Goal: Contribute content

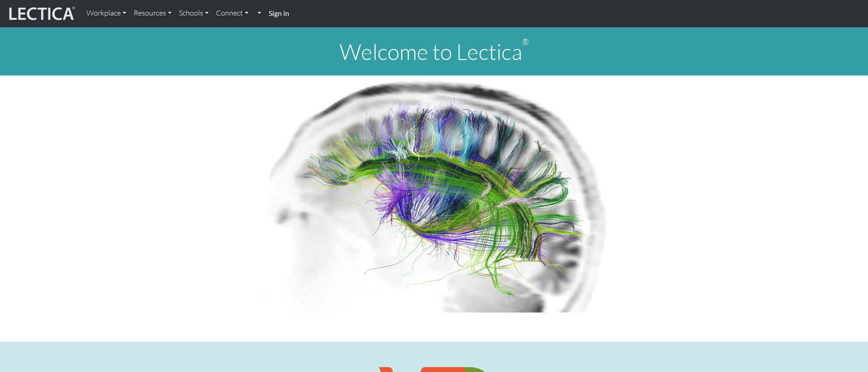
click at [275, 11] on strong "Sign in" at bounding box center [279, 13] width 21 height 9
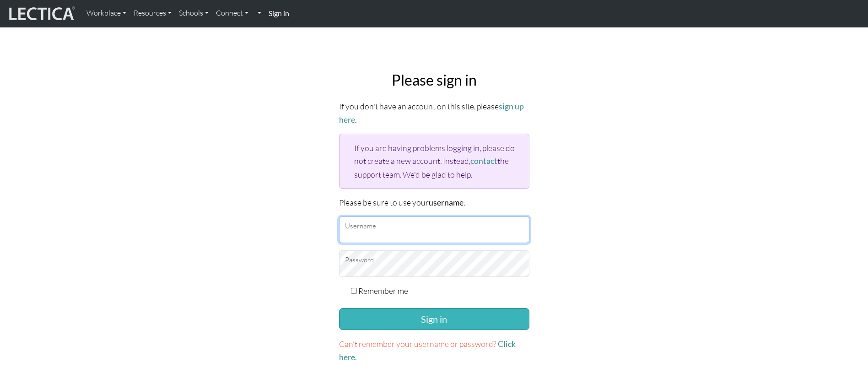
type input "srirambala@google.com"
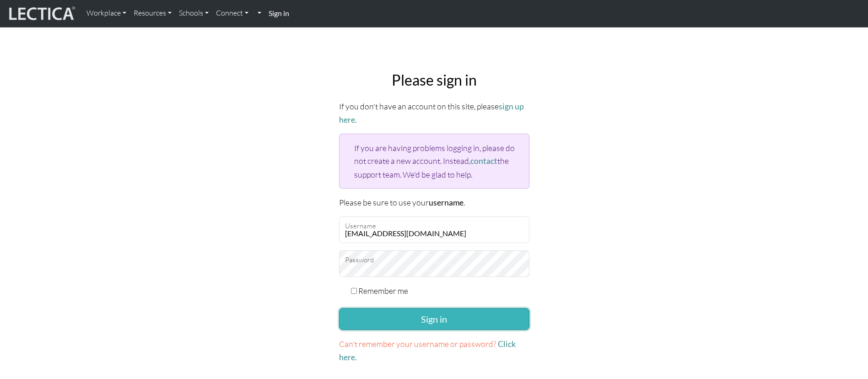
click at [402, 318] on button "Sign in" at bounding box center [434, 319] width 190 height 22
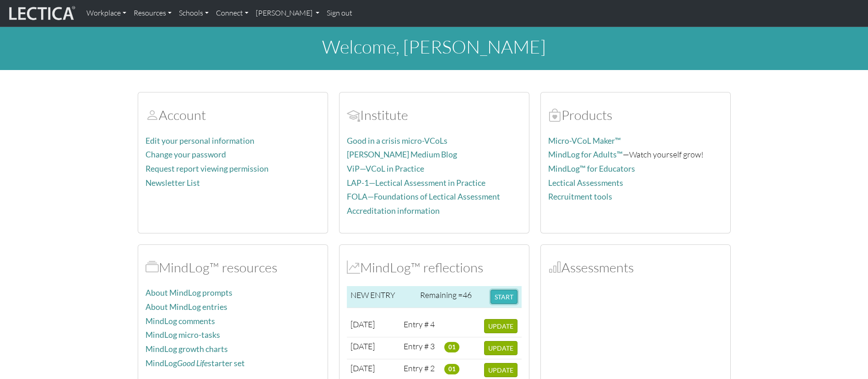
click at [504, 302] on button "START" at bounding box center [504, 297] width 27 height 14
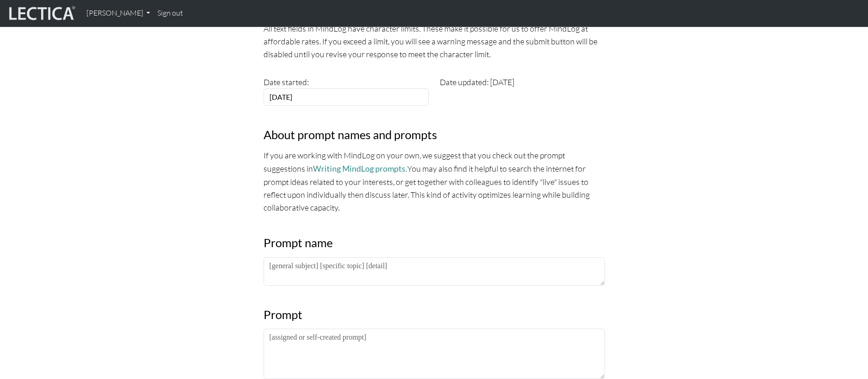
scroll to position [230, 0]
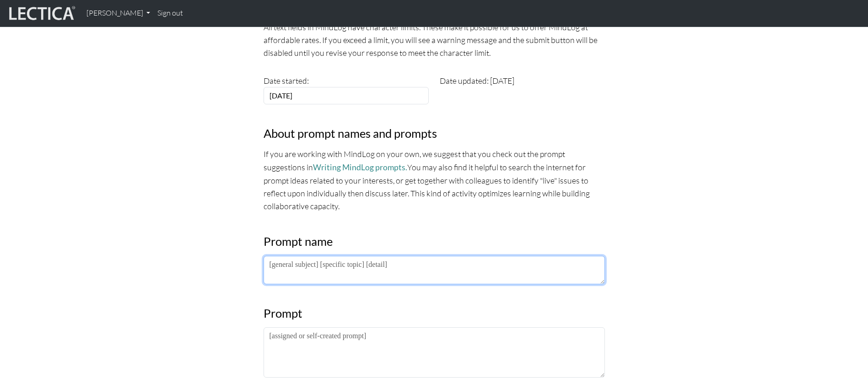
click at [297, 266] on textarea at bounding box center [434, 270] width 341 height 28
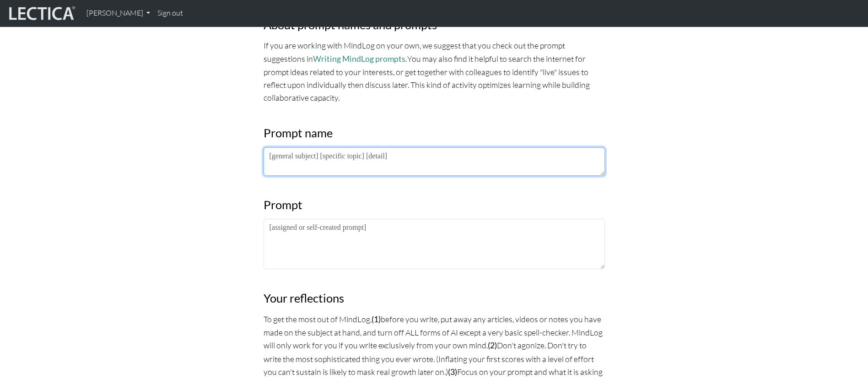
scroll to position [337, 0]
type textarea "[Operating below the line]"
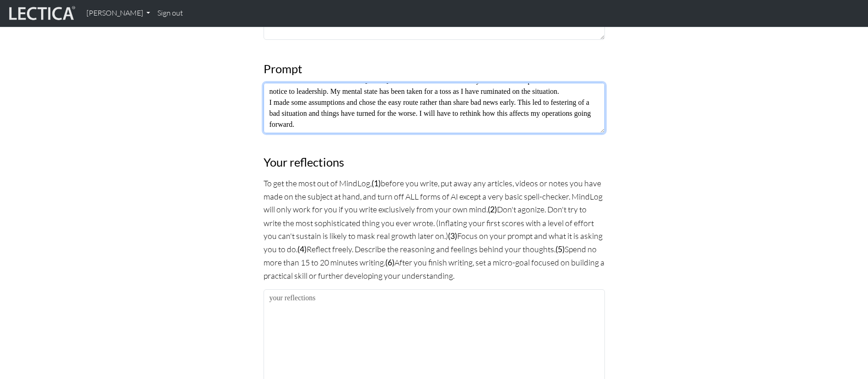
scroll to position [493, 0]
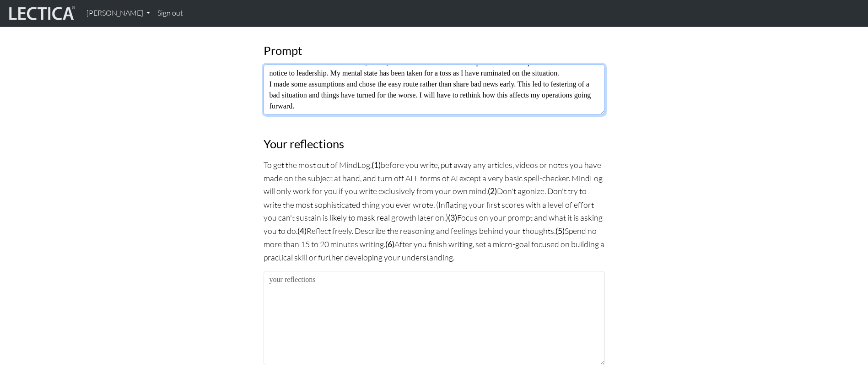
type textarea "I have been below the line since [DATE]. Some deliverables were delayed and I d…"
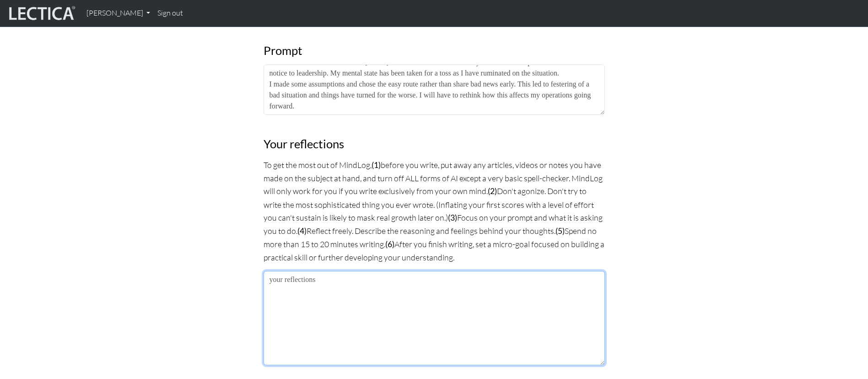
click at [361, 310] on textarea at bounding box center [434, 318] width 341 height 94
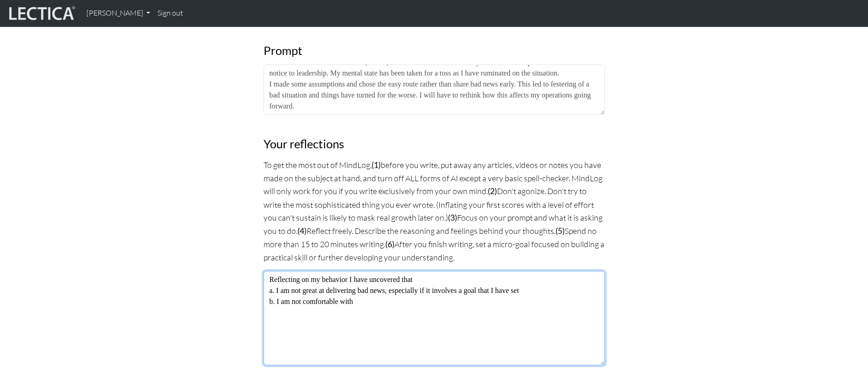
click at [277, 301] on textarea "Reflecting on my behavior I have uncovered that a. I am not great at delivering…" at bounding box center [434, 318] width 341 height 94
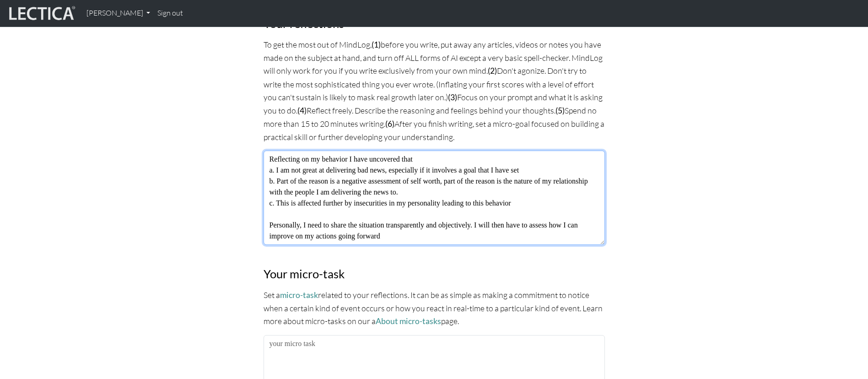
scroll to position [695, 0]
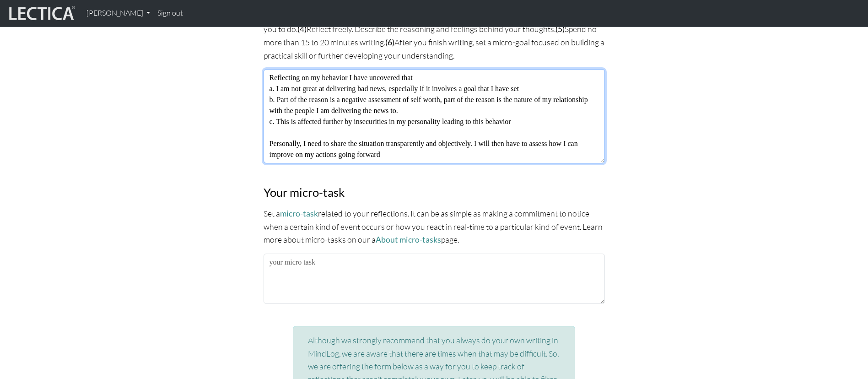
type textarea "Reflecting on my behavior I have uncovered that a. I am not great at delivering…"
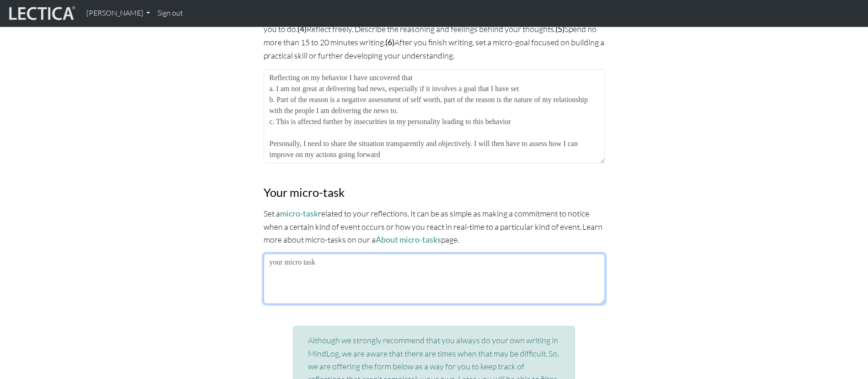
click at [340, 273] on textarea at bounding box center [434, 279] width 341 height 50
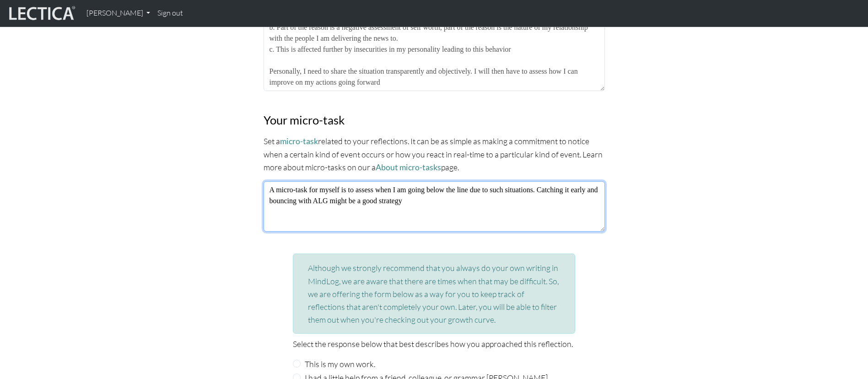
scroll to position [985, 0]
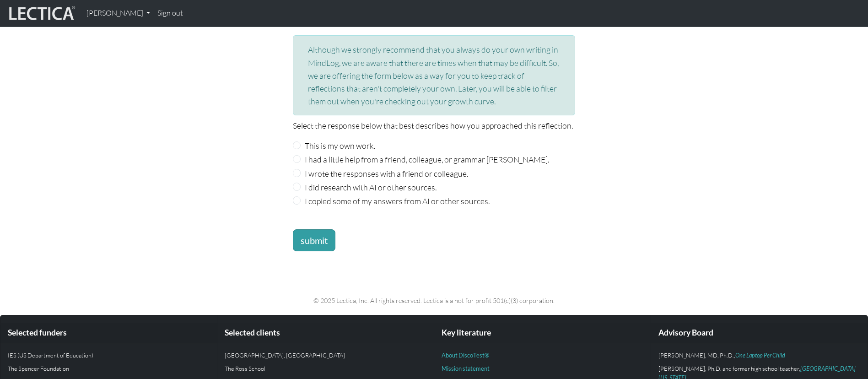
type textarea "A micro-task for myself is to assess when I am going below the line due to such…"
click at [335, 142] on label "This is my own work." at bounding box center [340, 145] width 70 height 13
click at [301, 142] on input "This is my own work." at bounding box center [297, 145] width 8 height 8
radio input "true"
click at [301, 229] on button "submit" at bounding box center [314, 240] width 43 height 22
